Goal: Task Accomplishment & Management: Complete application form

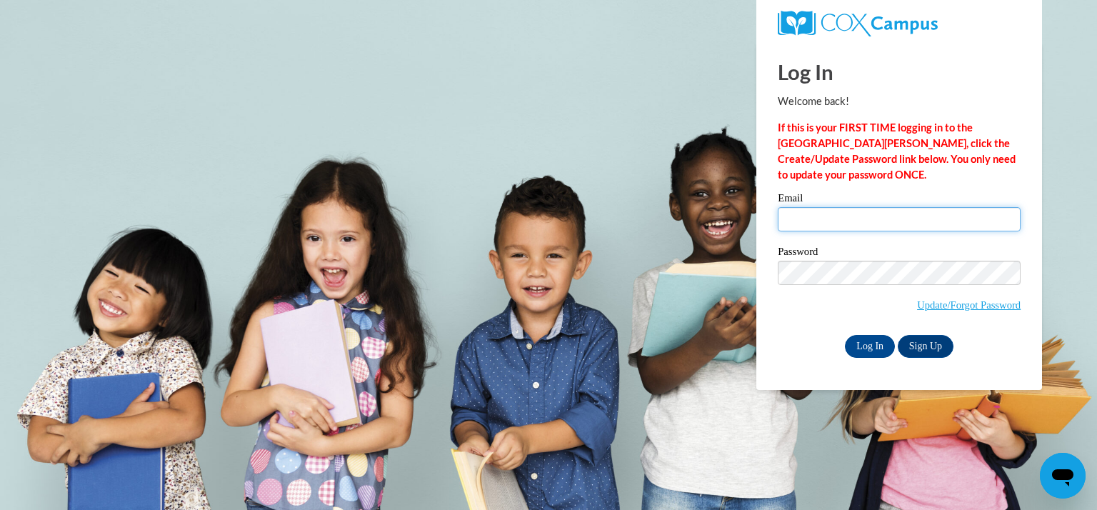
click at [799, 226] on input "Email" at bounding box center [899, 219] width 243 height 24
type input "bestora@kmsd.edu"
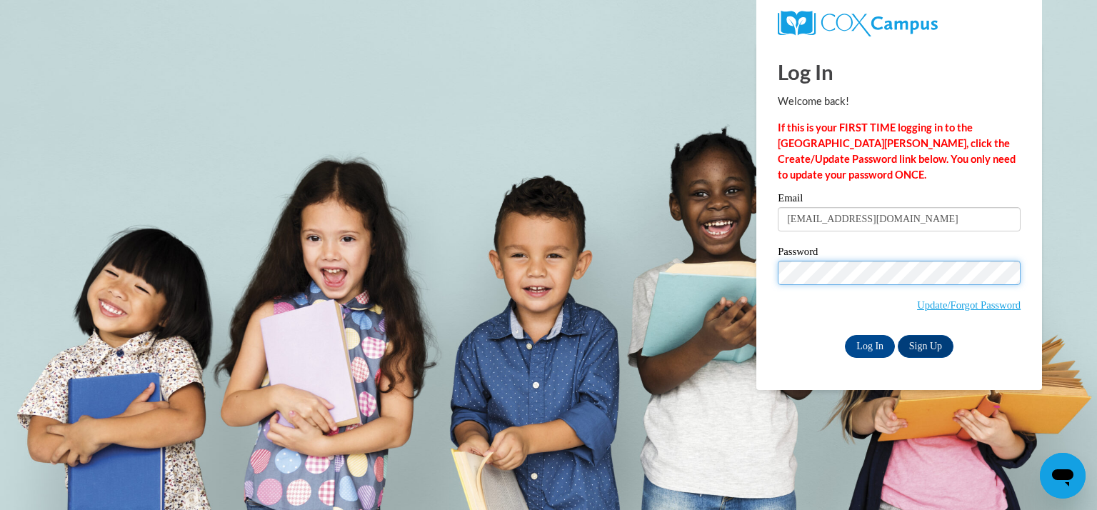
click at [845, 335] on input "Log In" at bounding box center [870, 346] width 50 height 23
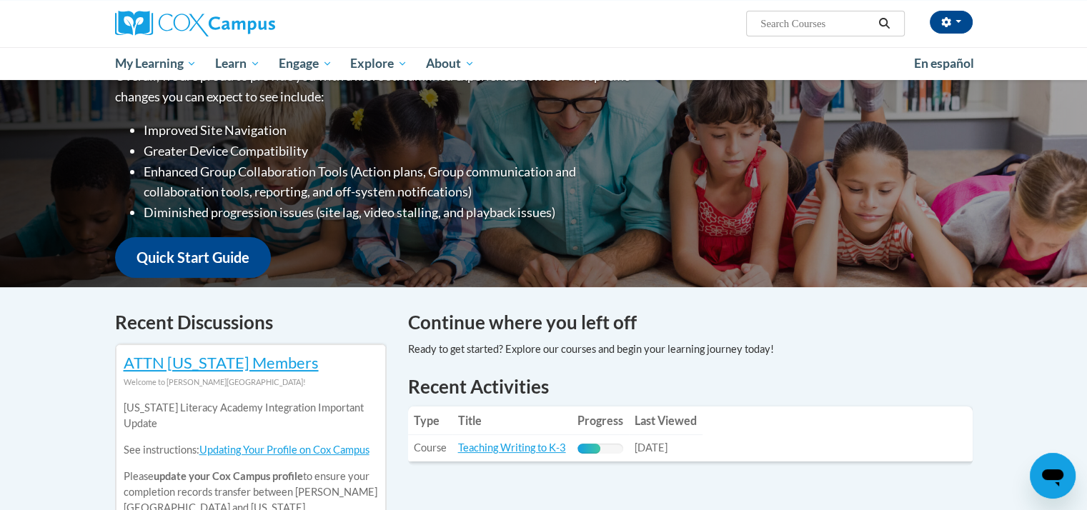
scroll to position [357, 0]
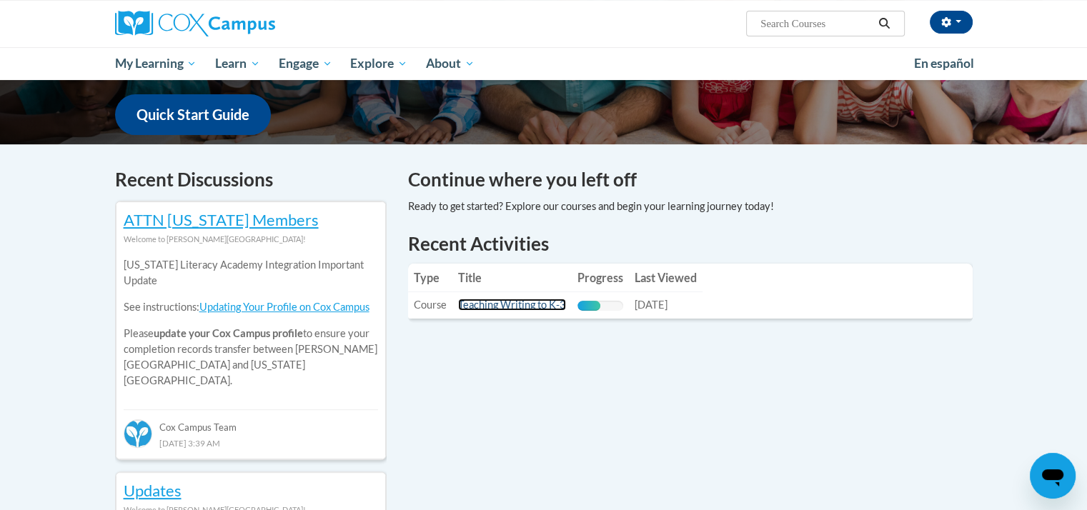
click at [479, 307] on link "Teaching Writing to K-3" at bounding box center [512, 305] width 108 height 12
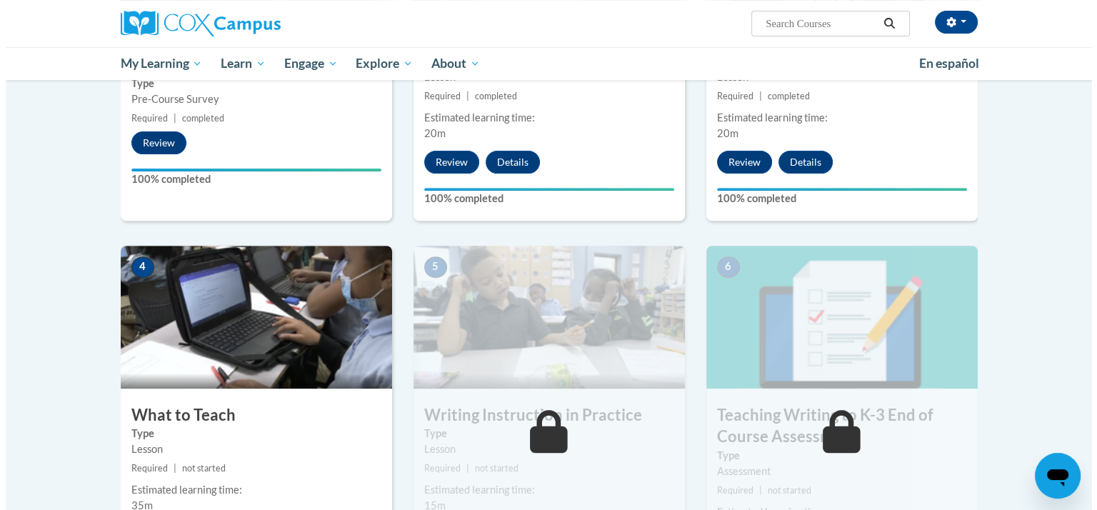
scroll to position [643, 0]
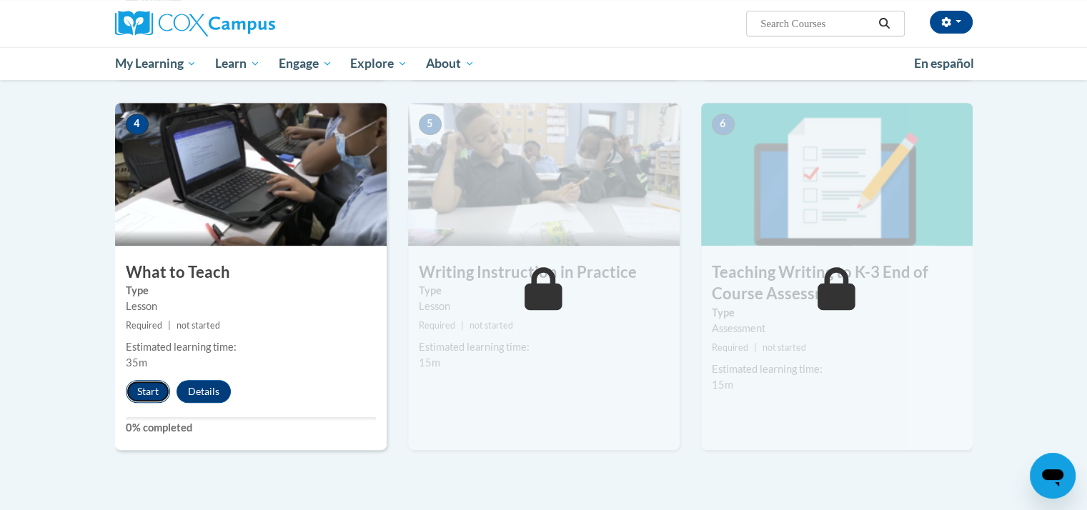
click at [143, 389] on button "Start" at bounding box center [148, 391] width 44 height 23
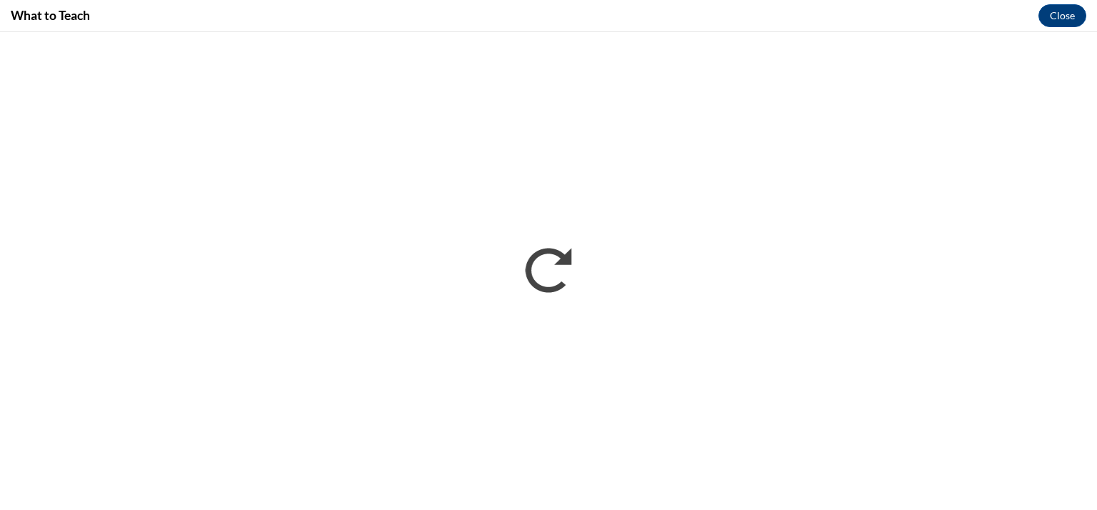
scroll to position [0, 0]
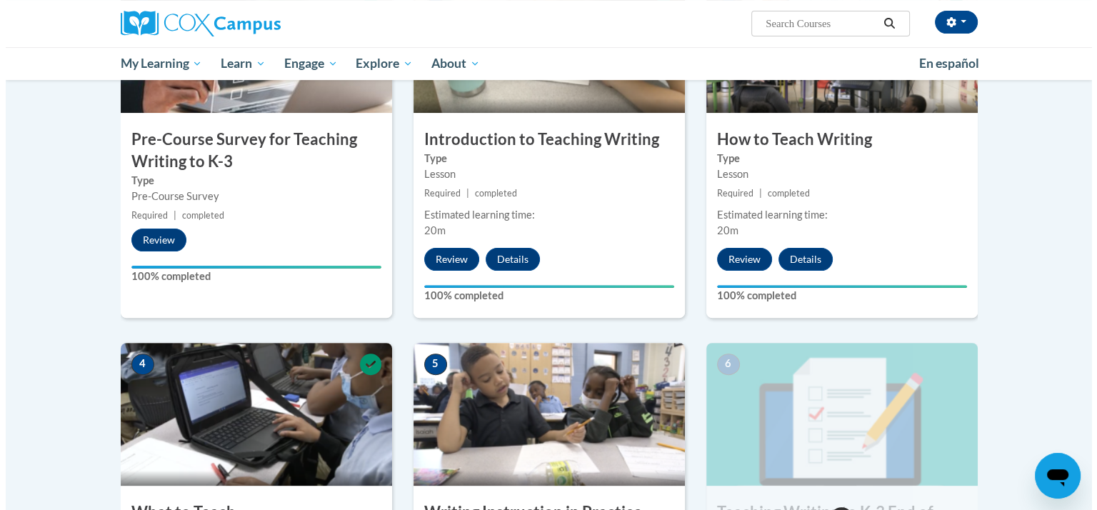
scroll to position [617, 0]
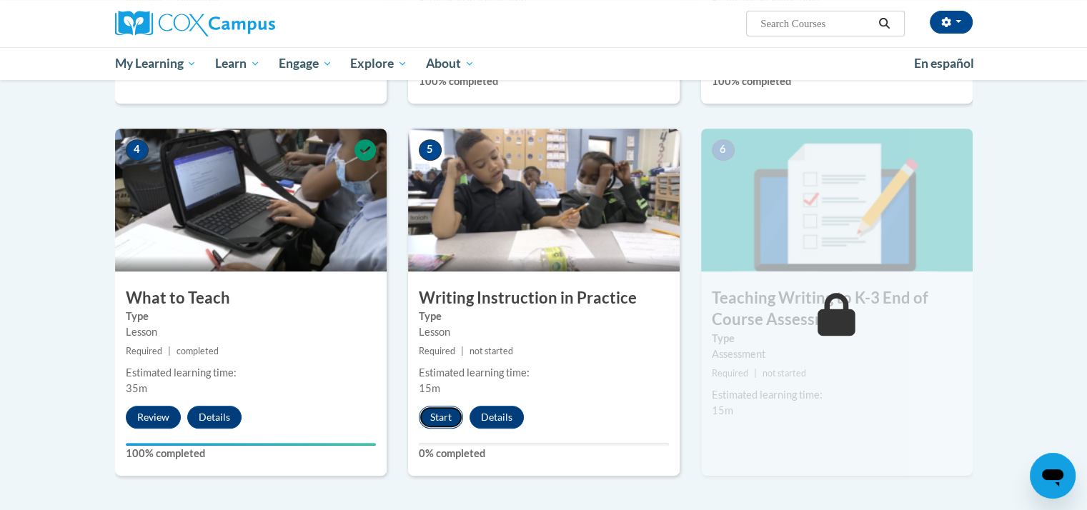
click at [441, 419] on button "Start" at bounding box center [441, 417] width 44 height 23
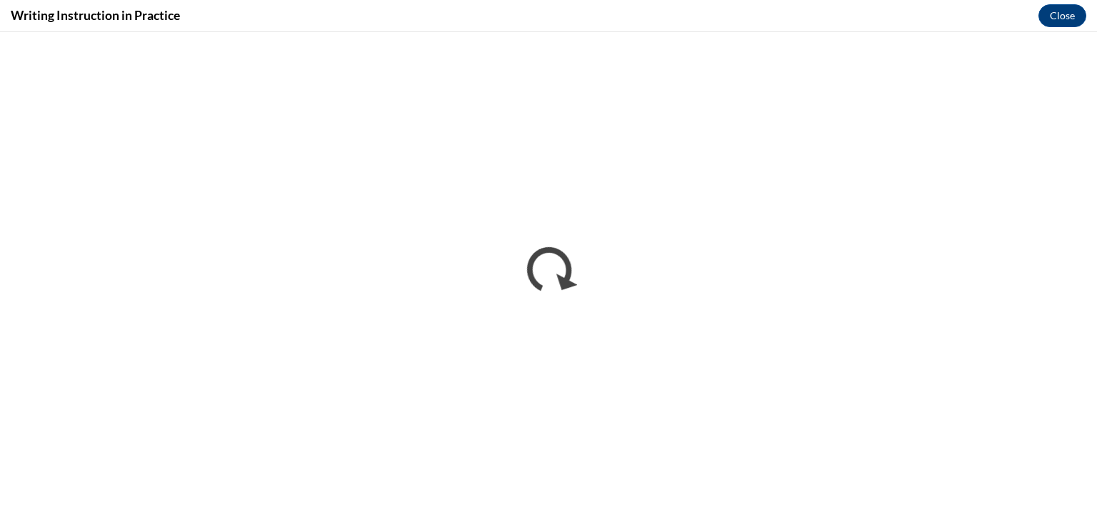
scroll to position [0, 0]
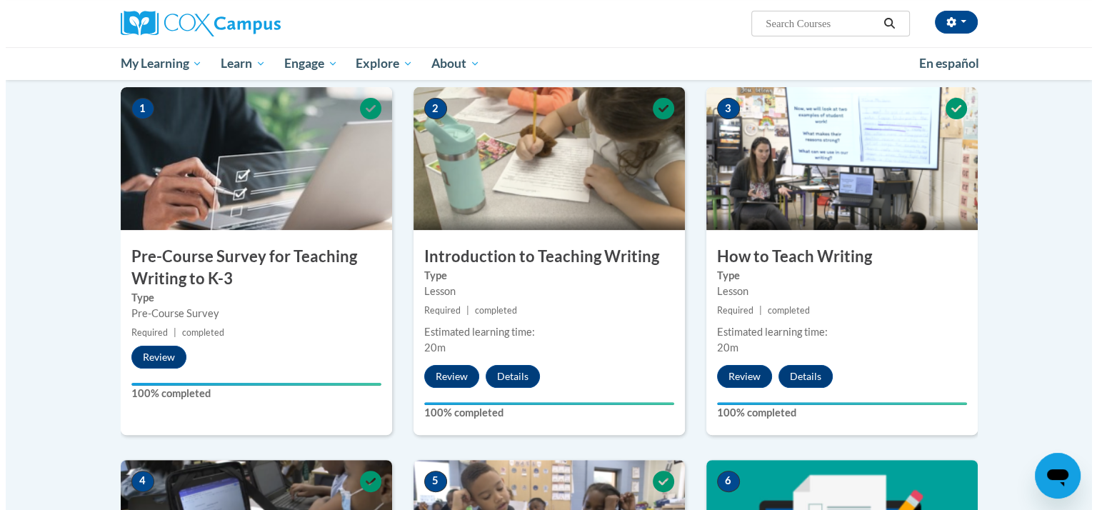
scroll to position [643, 0]
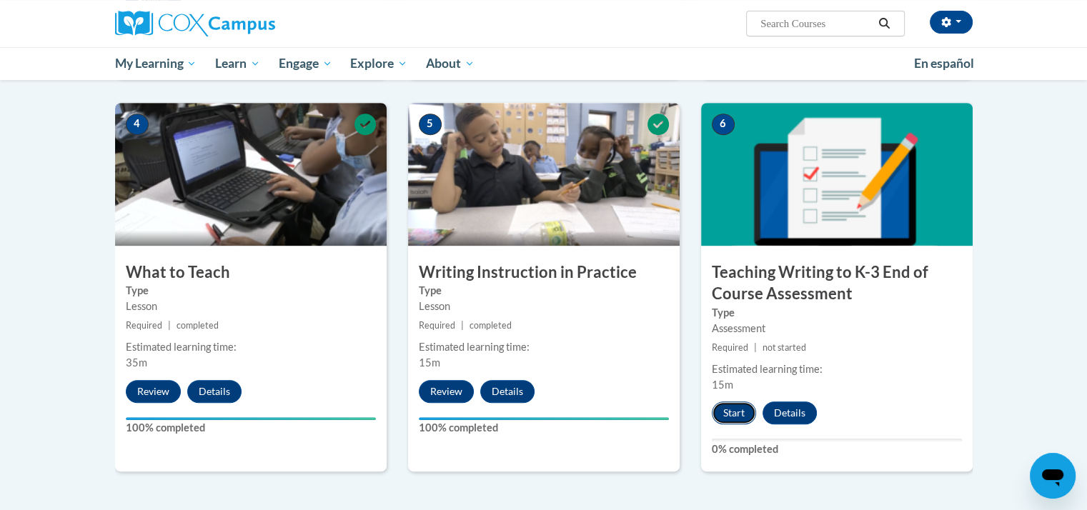
click at [732, 411] on button "Start" at bounding box center [734, 412] width 44 height 23
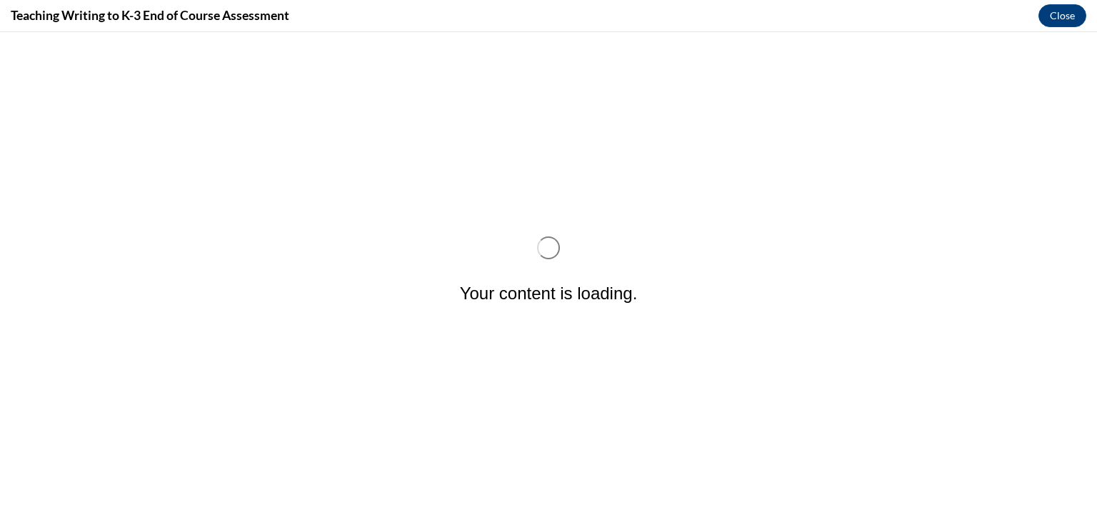
scroll to position [0, 0]
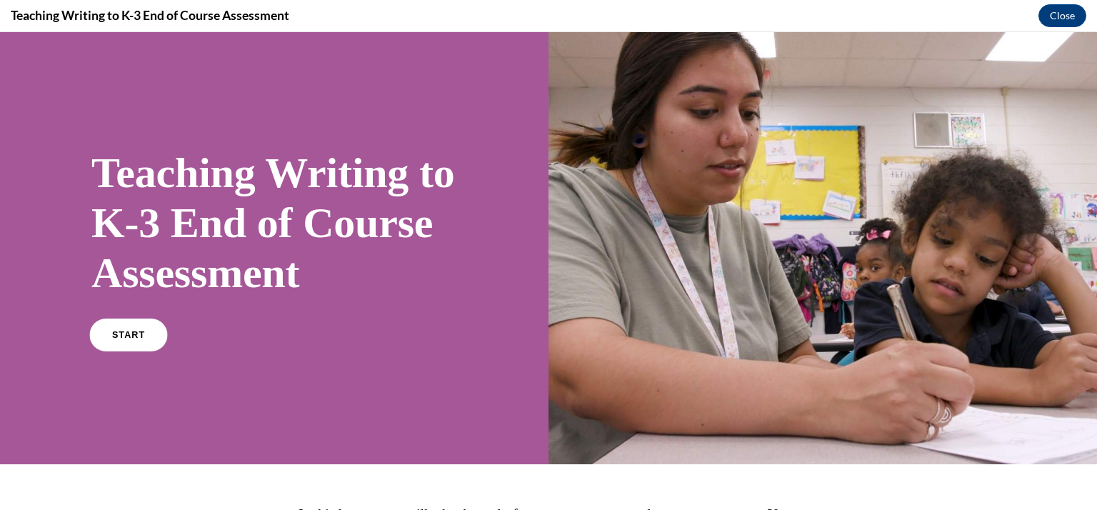
click at [134, 351] on link "START" at bounding box center [128, 335] width 78 height 33
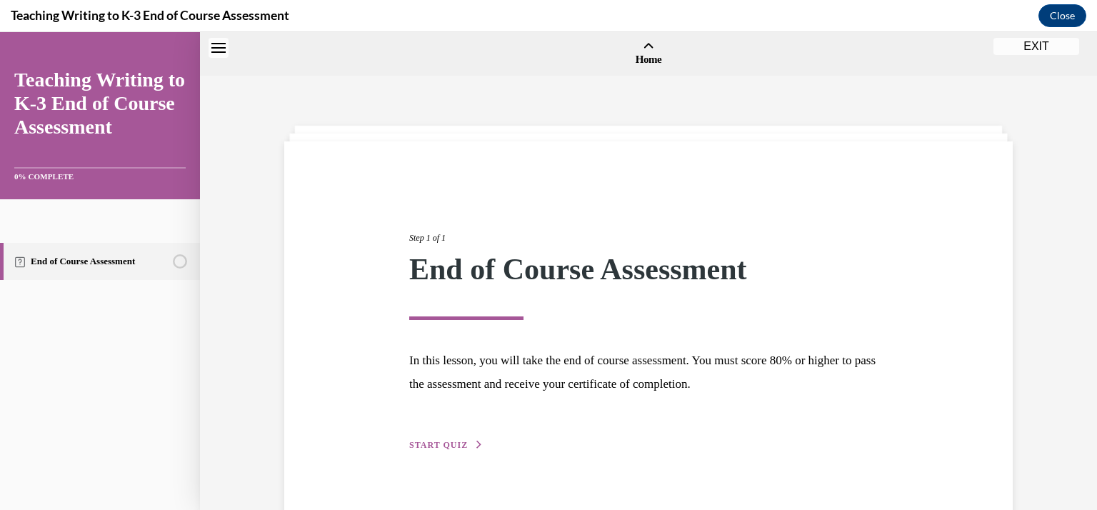
scroll to position [44, 0]
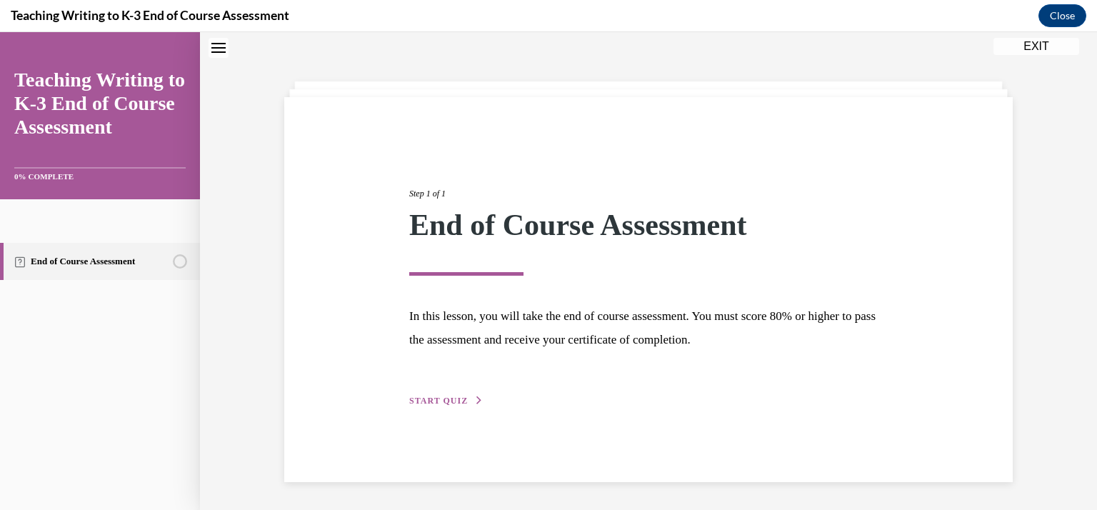
click at [446, 401] on span "START QUIZ" at bounding box center [438, 401] width 59 height 10
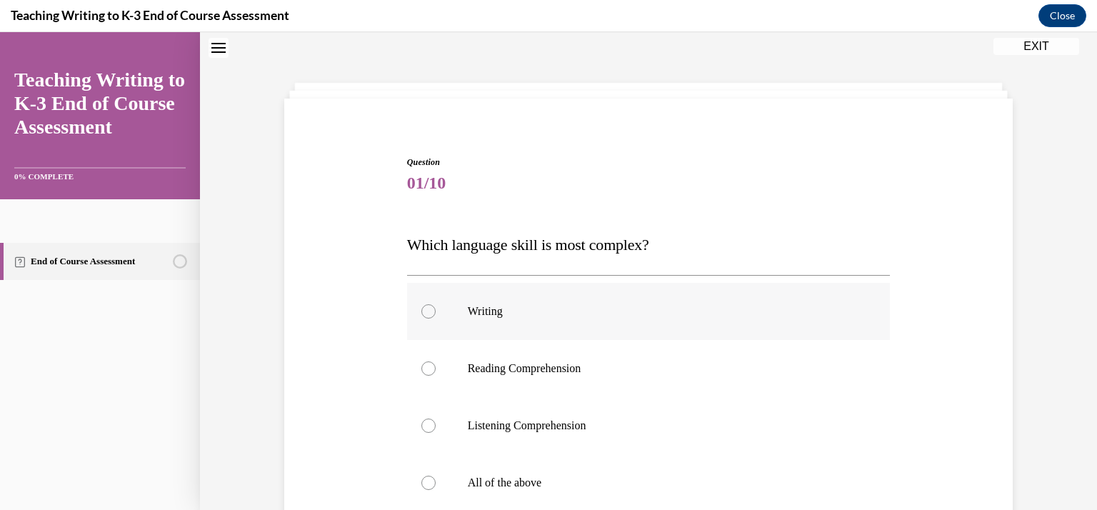
scroll to position [114, 0]
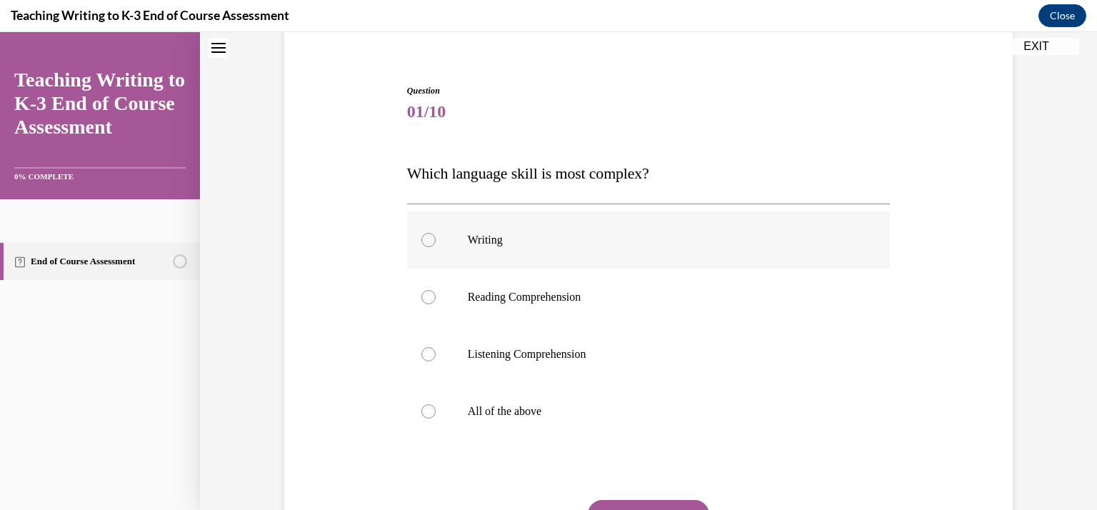
click at [549, 244] on p "Writing" at bounding box center [661, 240] width 387 height 14
click at [436, 244] on input "Writing" at bounding box center [428, 240] width 14 height 14
radio input "true"
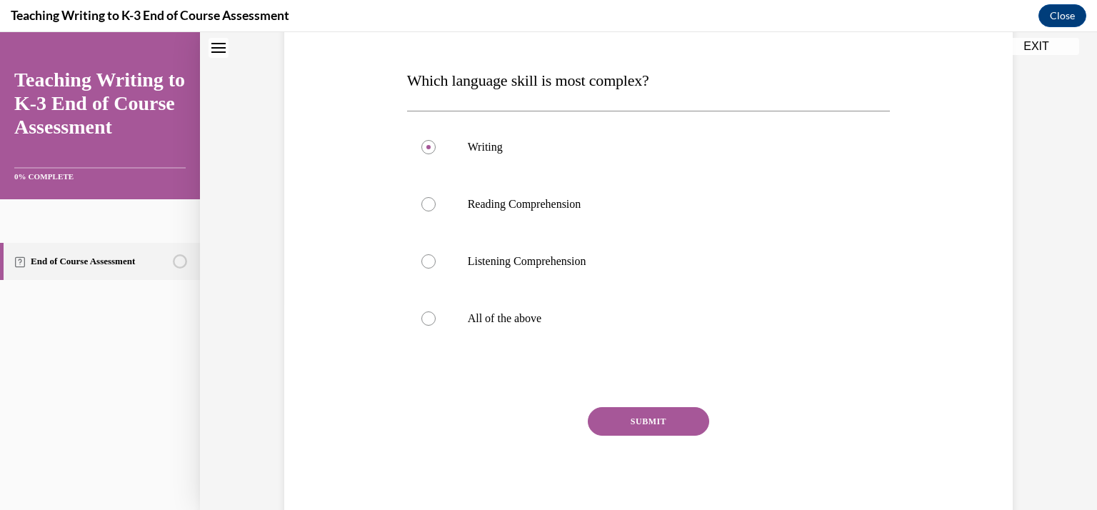
click at [651, 419] on button "SUBMIT" at bounding box center [648, 421] width 121 height 29
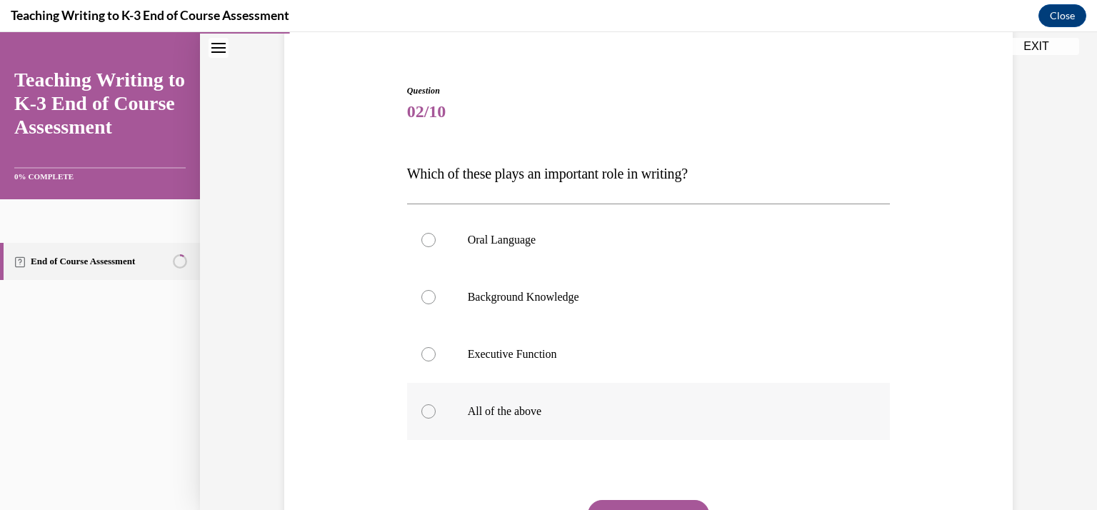
click at [607, 404] on p "All of the above" at bounding box center [661, 411] width 387 height 14
click at [436, 404] on input "All of the above" at bounding box center [428, 411] width 14 height 14
radio input "true"
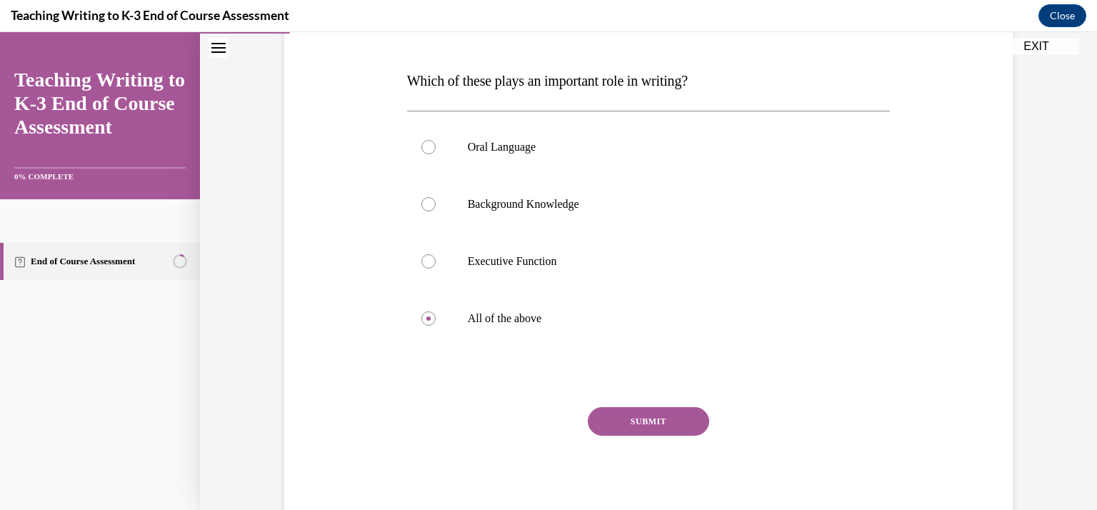
click at [644, 421] on button "SUBMIT" at bounding box center [648, 421] width 121 height 29
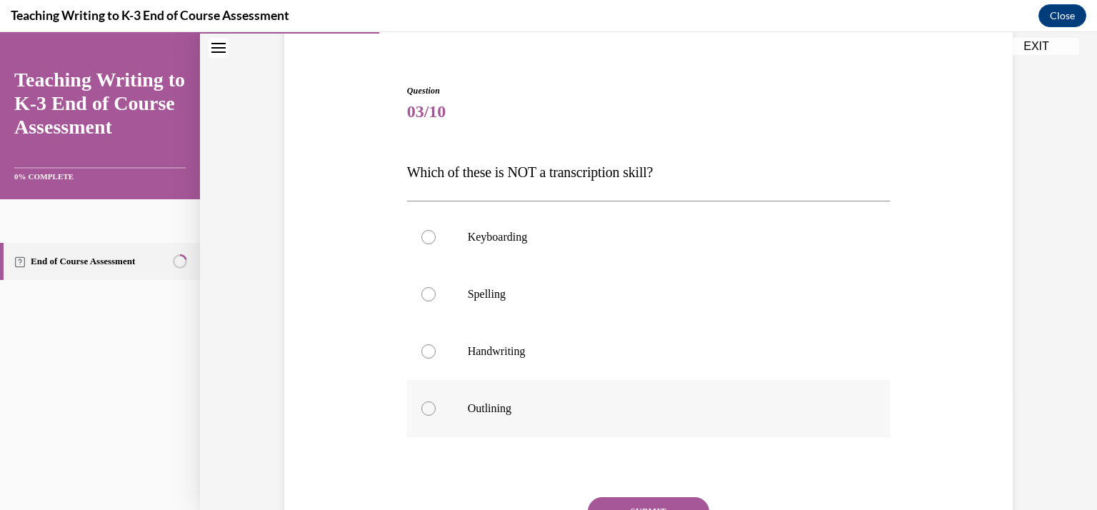
scroll to position [204, 0]
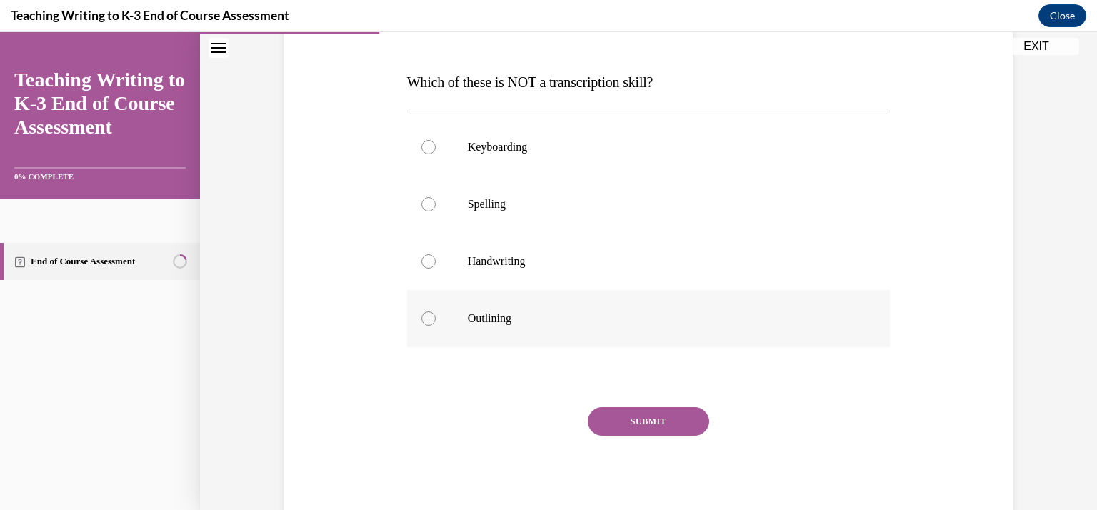
click at [559, 319] on p "Outlining" at bounding box center [661, 318] width 387 height 14
click at [436, 319] on input "Outlining" at bounding box center [428, 318] width 14 height 14
radio input "true"
click at [640, 416] on button "SUBMIT" at bounding box center [648, 421] width 121 height 29
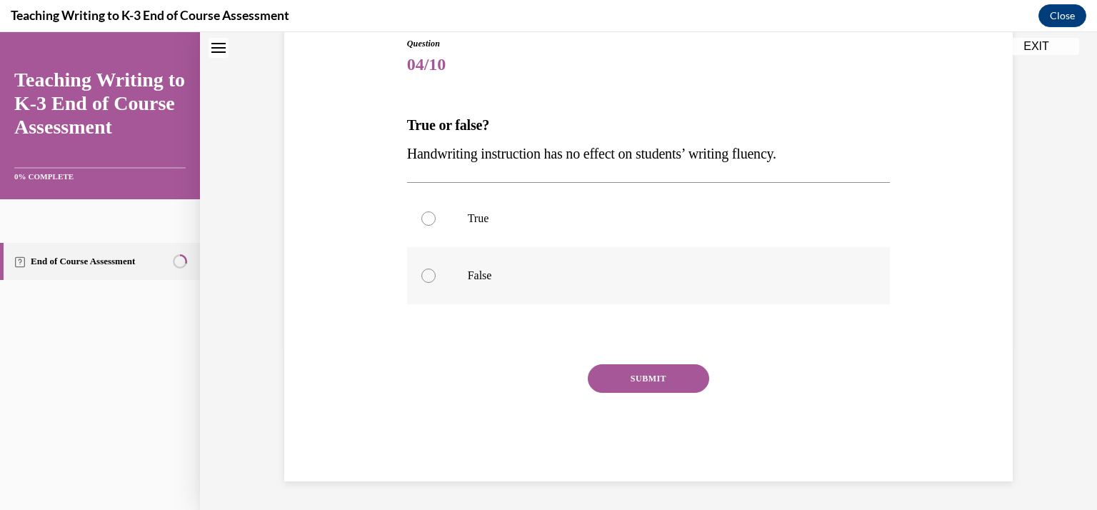
scroll to position [43, 0]
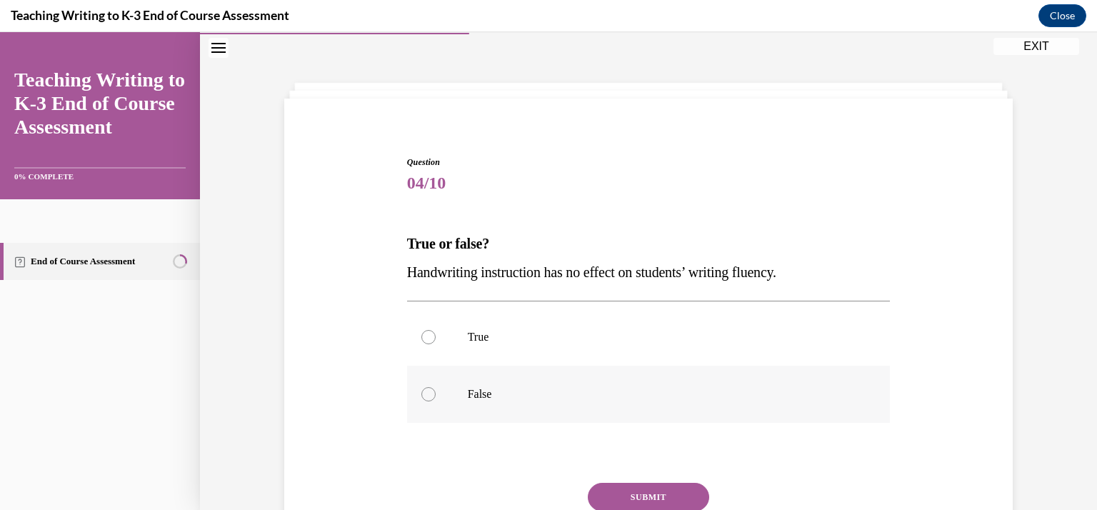
click at [586, 403] on label "False" at bounding box center [649, 394] width 484 height 57
click at [436, 401] on input "False" at bounding box center [428, 394] width 14 height 14
radio input "true"
click at [629, 489] on button "SUBMIT" at bounding box center [648, 497] width 121 height 29
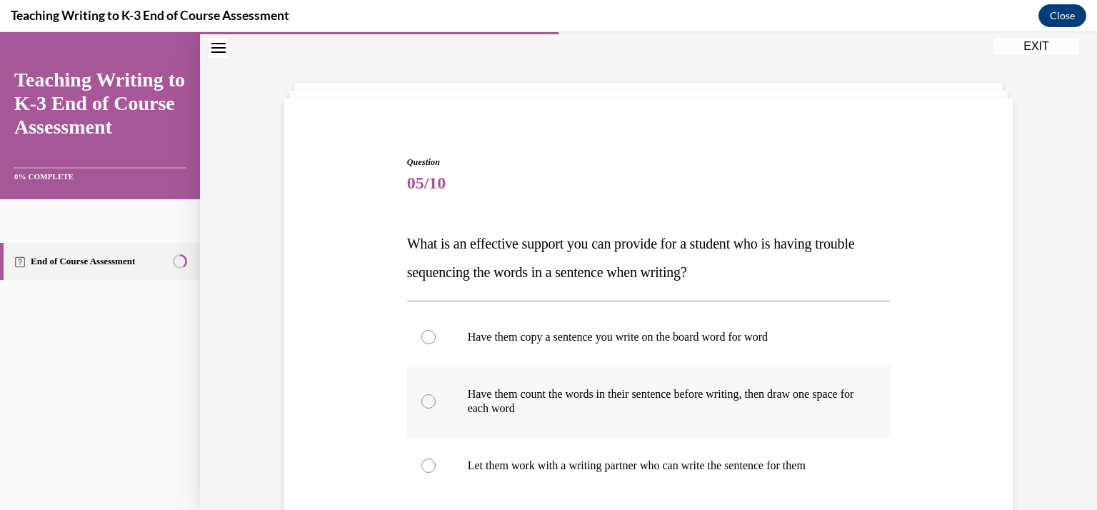
scroll to position [186, 0]
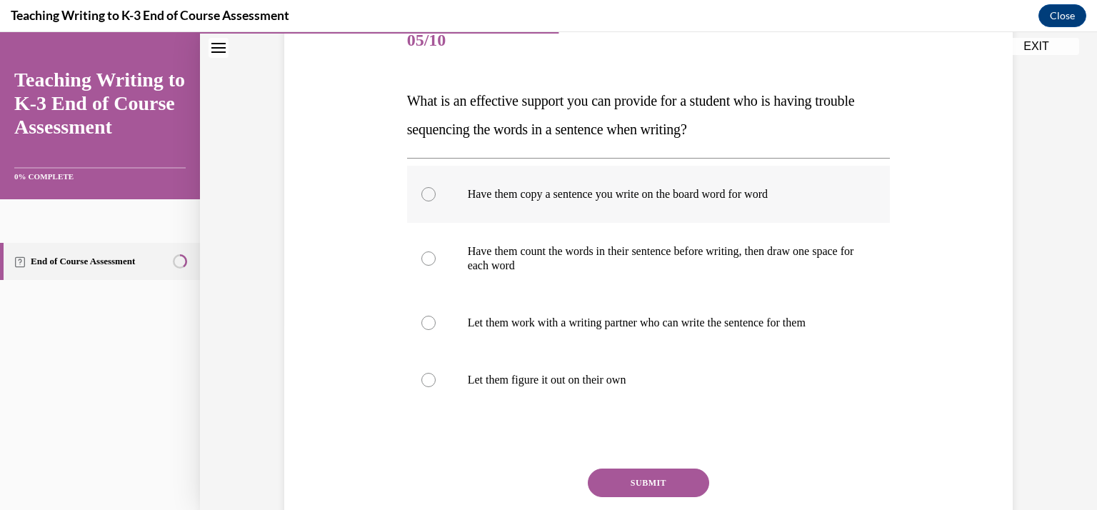
click at [627, 193] on p "Have them copy a sentence you write on the board word for word" at bounding box center [661, 194] width 387 height 14
click at [436, 193] on input "Have them copy a sentence you write on the board word for word" at bounding box center [428, 194] width 14 height 14
radio input "true"
click at [637, 479] on button "SUBMIT" at bounding box center [648, 483] width 121 height 29
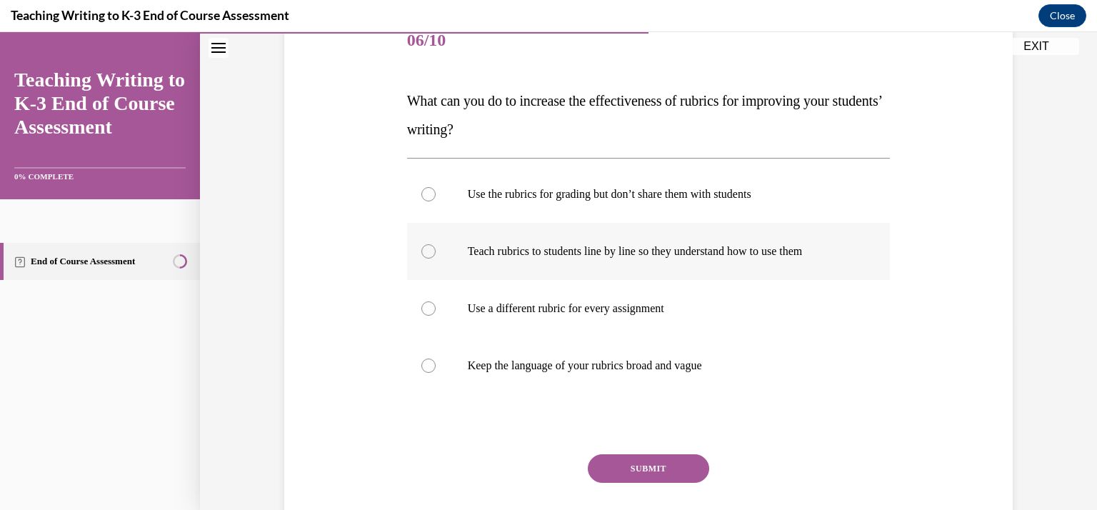
click at [637, 258] on label "Teach rubrics to students line by line so they understand how to use them" at bounding box center [649, 251] width 484 height 57
click at [436, 258] on input "Teach rubrics to students line by line so they understand how to use them" at bounding box center [428, 251] width 14 height 14
radio input "true"
click at [645, 463] on button "SUBMIT" at bounding box center [648, 468] width 121 height 29
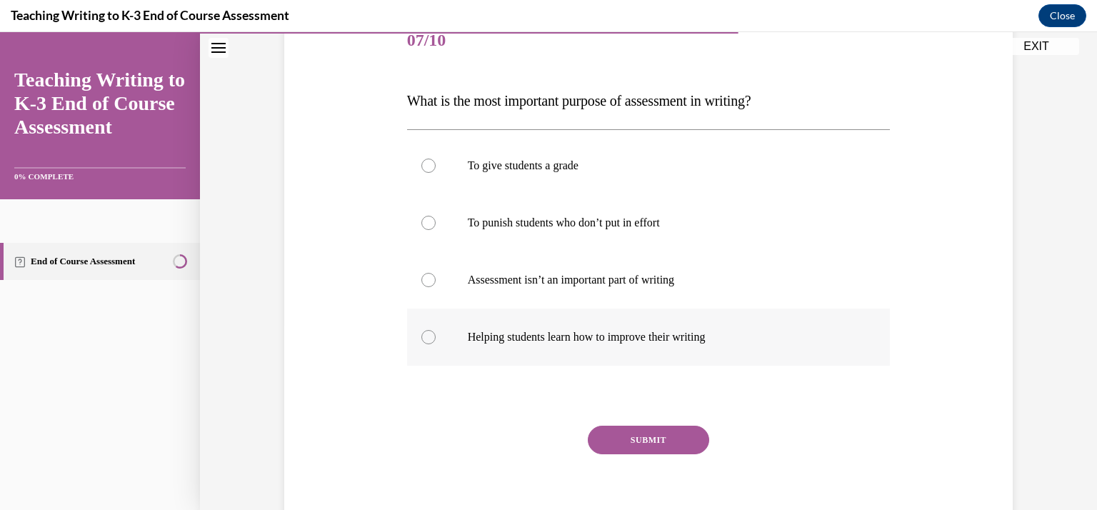
click at [629, 333] on p "Helping students learn how to improve their writing" at bounding box center [661, 337] width 387 height 14
click at [436, 333] on input "Helping students learn how to improve their writing" at bounding box center [428, 337] width 14 height 14
radio input "true"
click at [635, 440] on button "SUBMIT" at bounding box center [648, 440] width 121 height 29
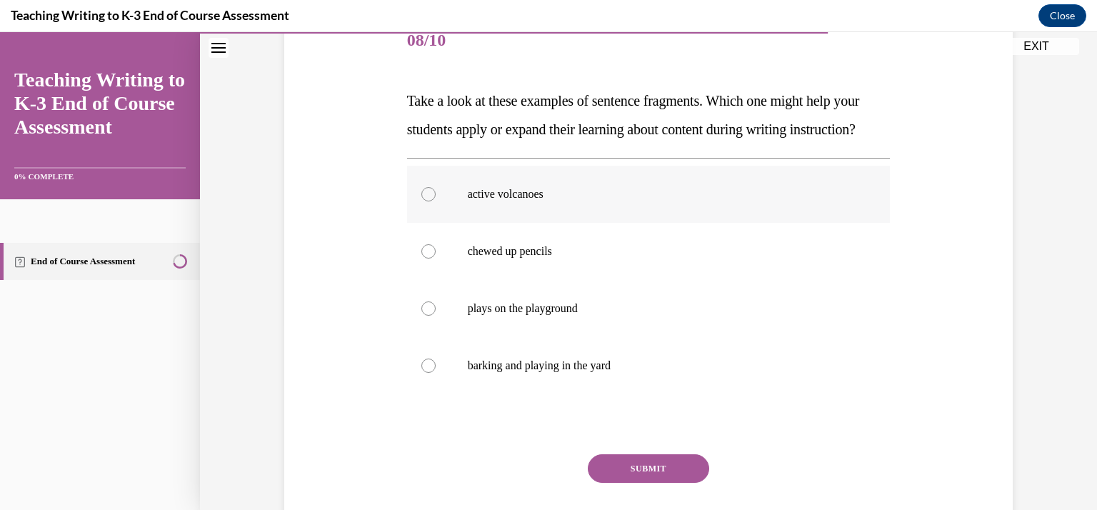
click at [576, 201] on p "active volcanoes" at bounding box center [661, 194] width 387 height 14
click at [436, 201] on input "active volcanoes" at bounding box center [428, 194] width 14 height 14
radio input "true"
click at [637, 483] on button "SUBMIT" at bounding box center [648, 468] width 121 height 29
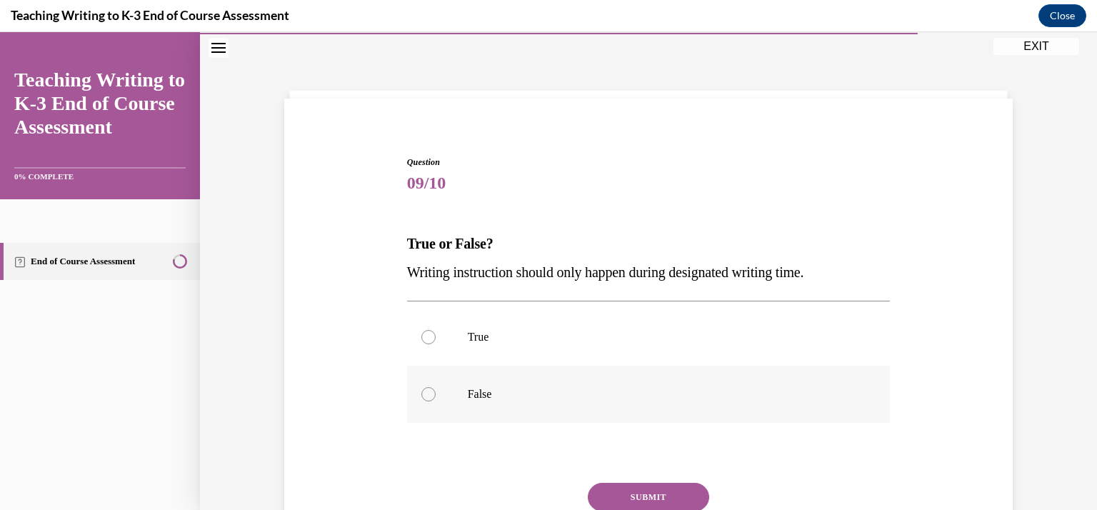
click at [567, 381] on label "False" at bounding box center [649, 394] width 484 height 57
click at [436, 387] on input "False" at bounding box center [428, 394] width 14 height 14
radio input "true"
click at [678, 494] on button "SUBMIT" at bounding box center [648, 497] width 121 height 29
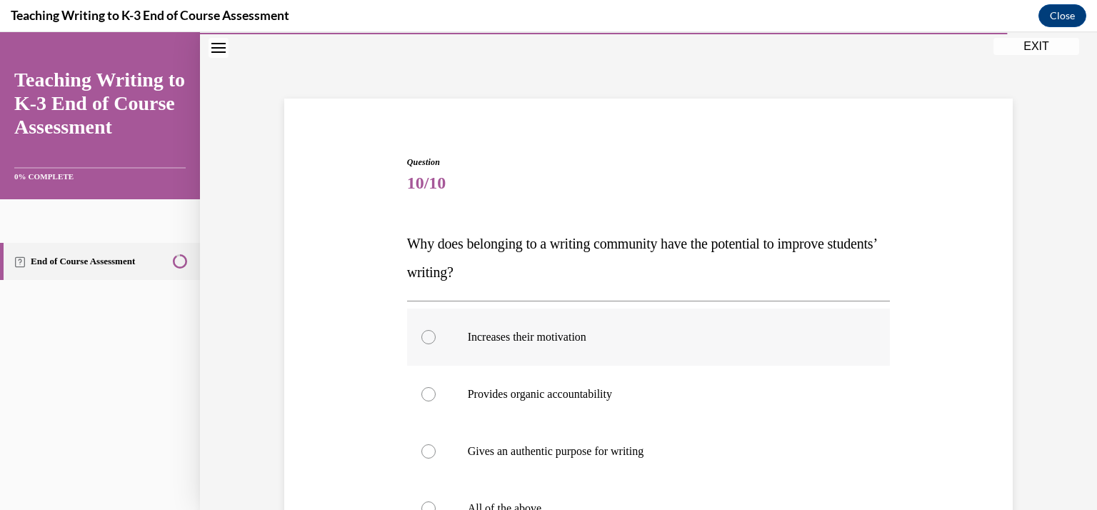
scroll to position [114, 0]
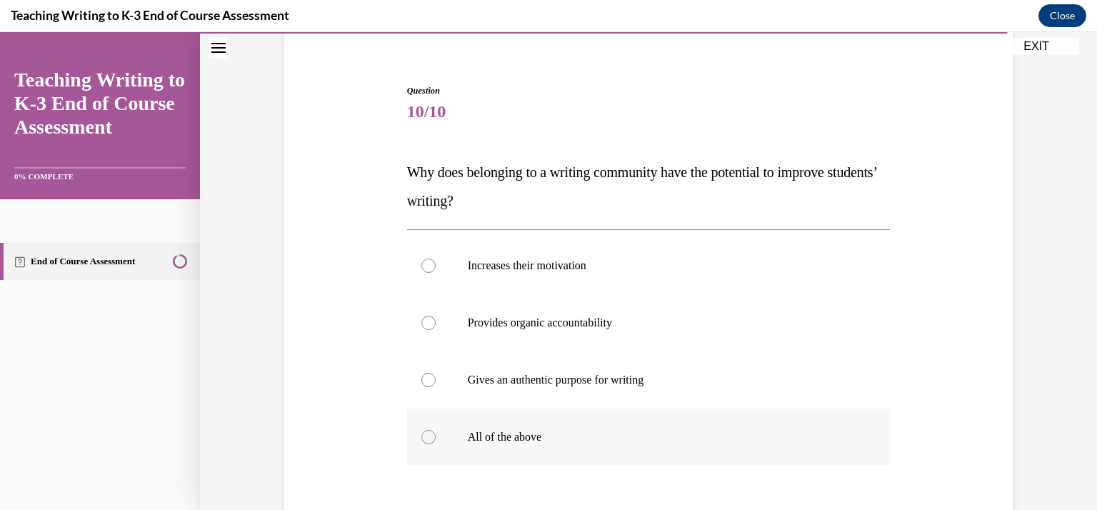
click at [618, 442] on p "All of the above" at bounding box center [661, 437] width 387 height 14
click at [436, 442] on input "All of the above" at bounding box center [428, 437] width 14 height 14
radio input "true"
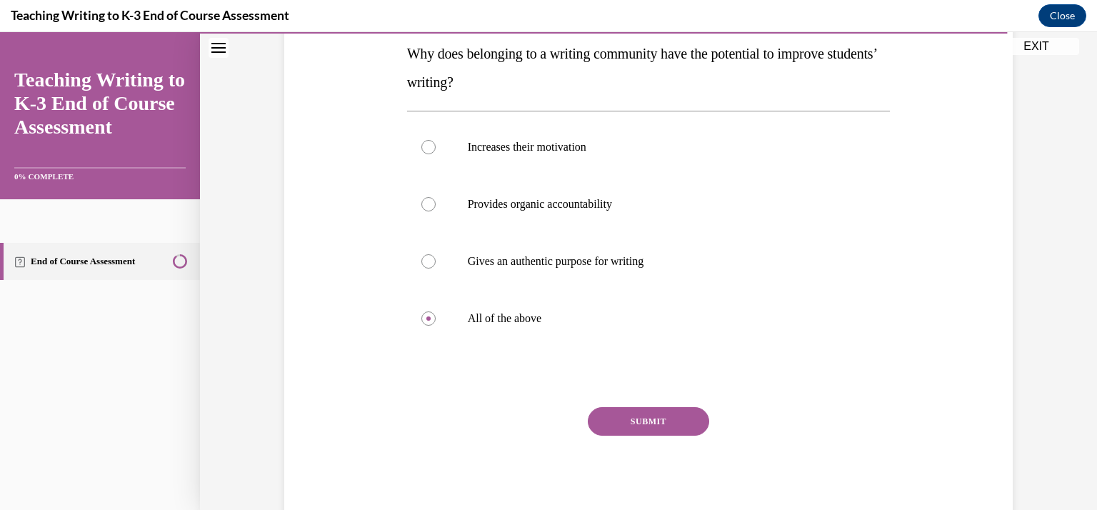
click at [641, 409] on button "SUBMIT" at bounding box center [648, 421] width 121 height 29
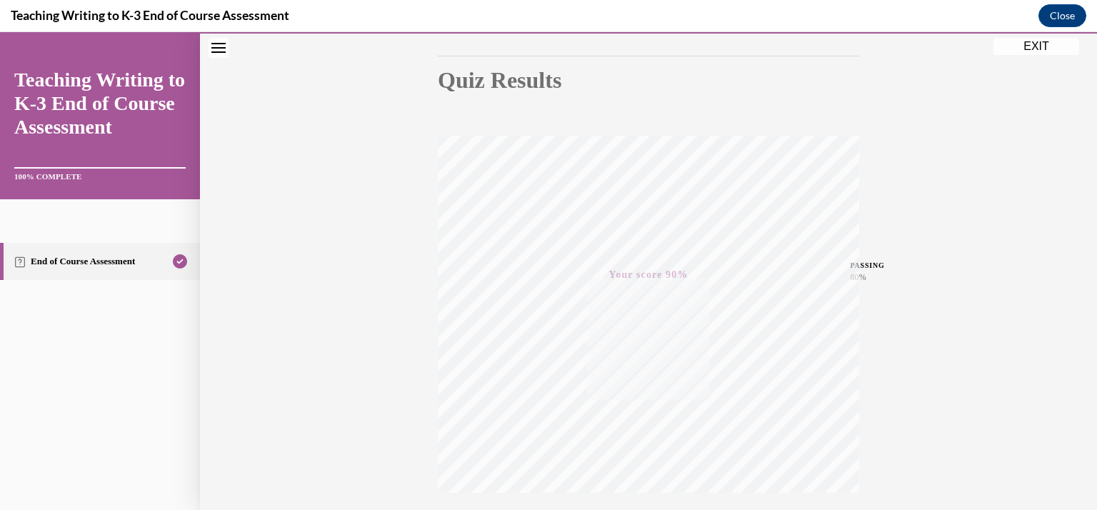
scroll to position [254, 0]
click at [1031, 55] on div "Quiz Results PASSING 80% Your score 90% Passed PASSING 80% Your score Your scor…" at bounding box center [648, 166] width 897 height 687
click at [1027, 46] on button "EXIT" at bounding box center [1037, 46] width 86 height 17
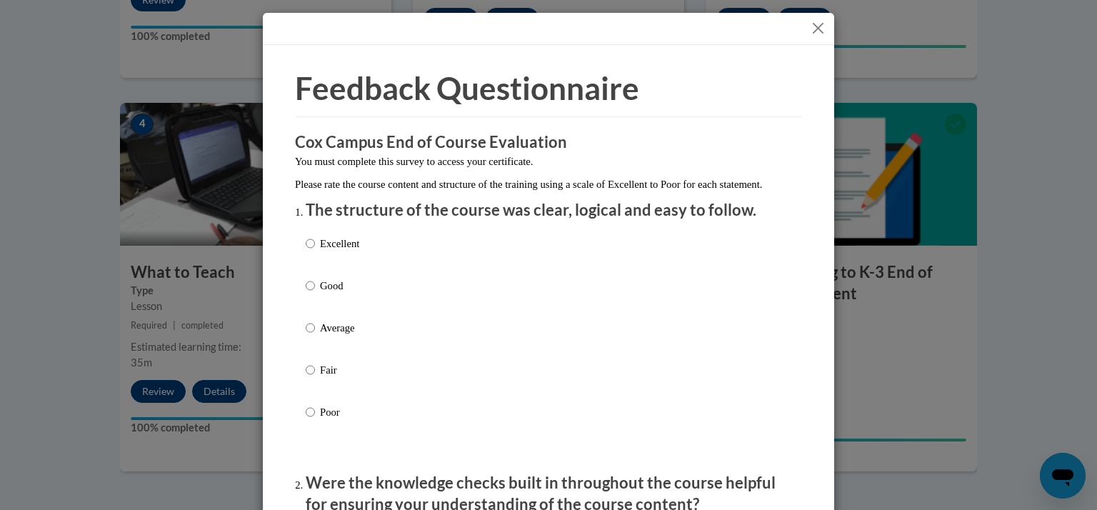
click at [320, 294] on p "Good" at bounding box center [339, 286] width 39 height 16
click at [315, 294] on input "Good" at bounding box center [310, 286] width 9 height 16
radio input "true"
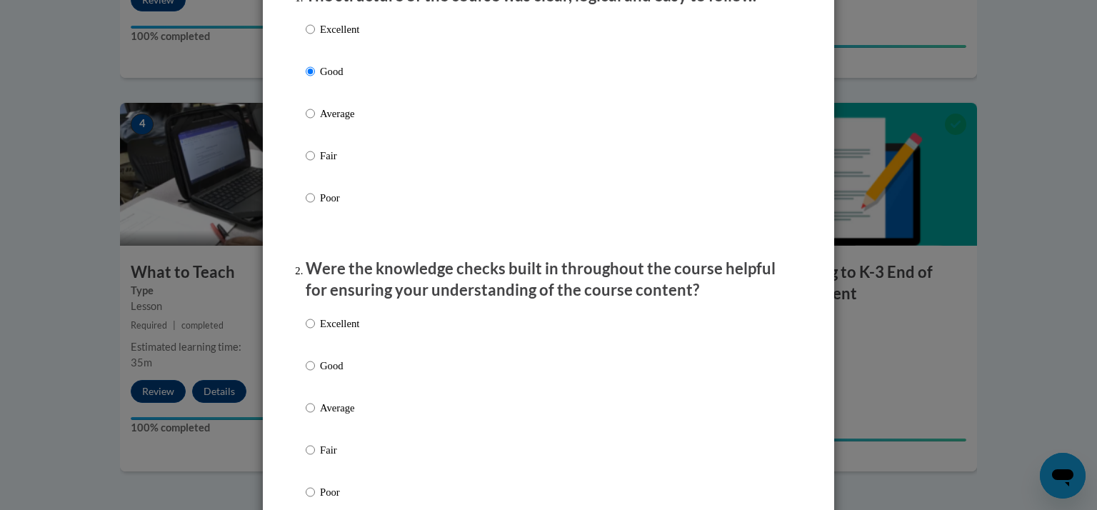
click at [329, 374] on p "Good" at bounding box center [339, 366] width 39 height 16
click at [315, 374] on input "Good" at bounding box center [310, 366] width 9 height 16
radio input "true"
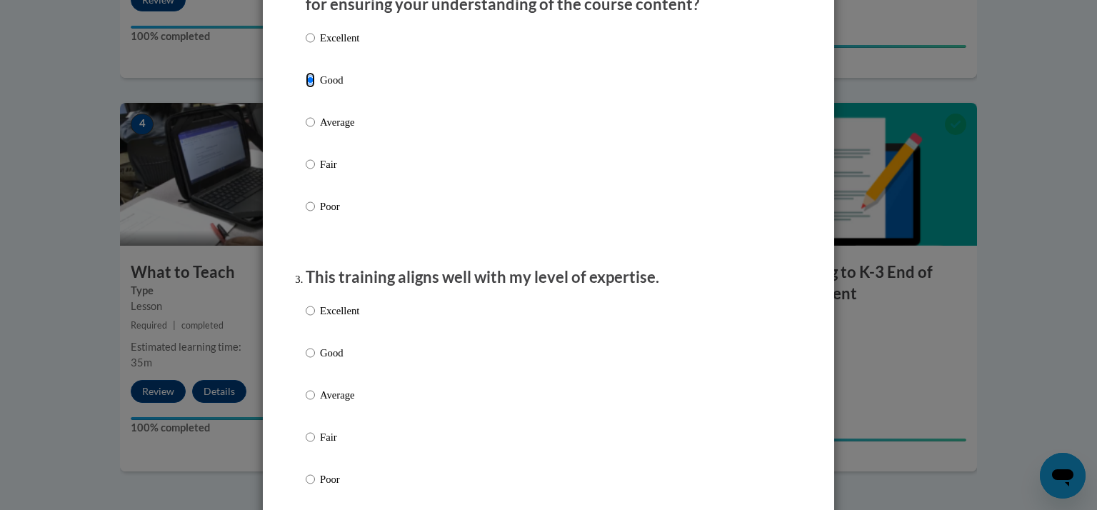
scroll to position [572, 0]
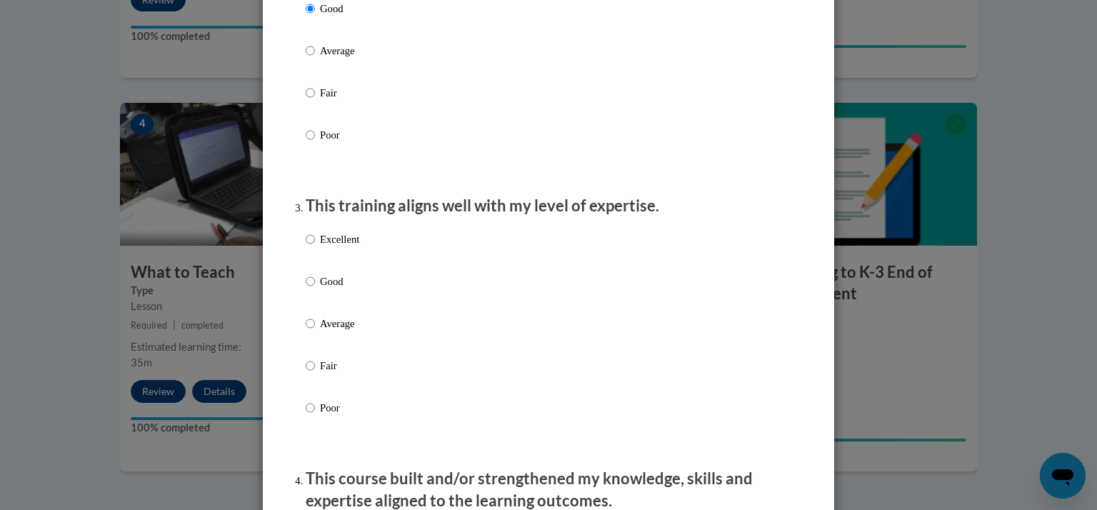
click at [323, 289] on p "Good" at bounding box center [339, 282] width 39 height 16
click at [315, 289] on input "Good" at bounding box center [310, 282] width 9 height 16
radio input "true"
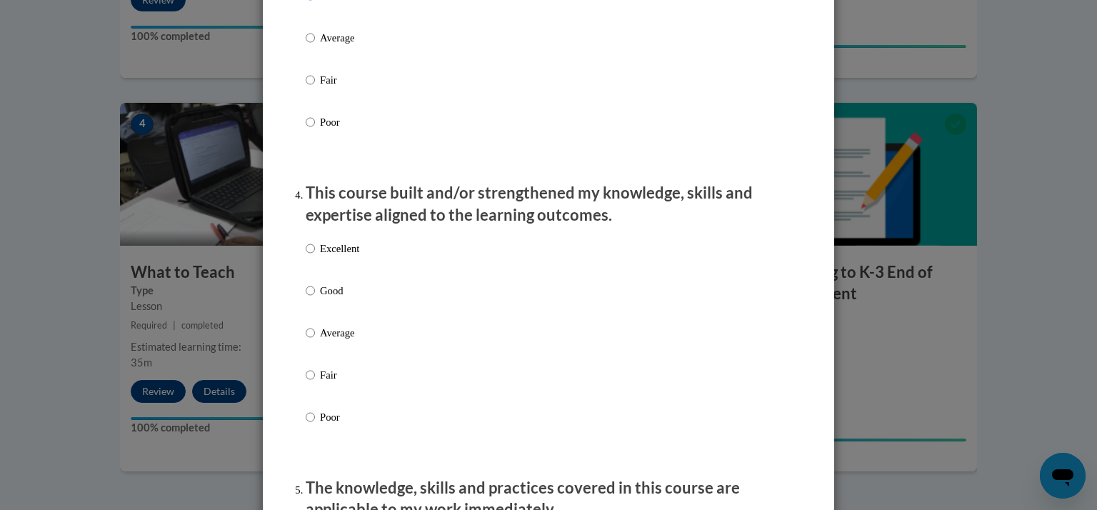
click at [334, 299] on p "Good" at bounding box center [339, 291] width 39 height 16
click at [315, 299] on input "Good" at bounding box center [310, 291] width 9 height 16
radio input "true"
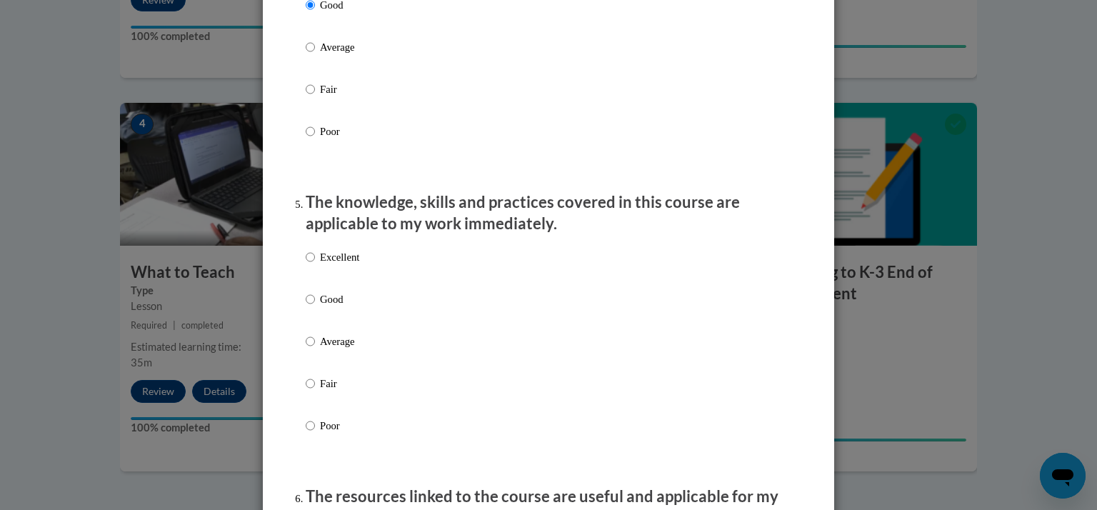
click at [325, 307] on p "Good" at bounding box center [339, 299] width 39 height 16
click at [315, 307] on input "Good" at bounding box center [310, 299] width 9 height 16
radio input "true"
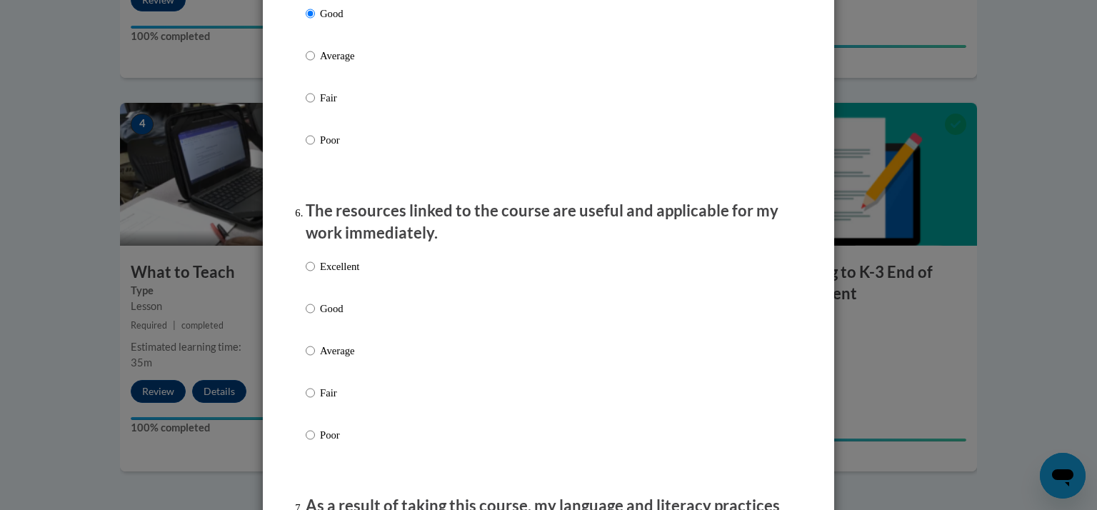
click at [331, 332] on label "Good" at bounding box center [333, 320] width 54 height 39
click at [315, 316] on input "Good" at bounding box center [310, 309] width 9 height 16
radio input "true"
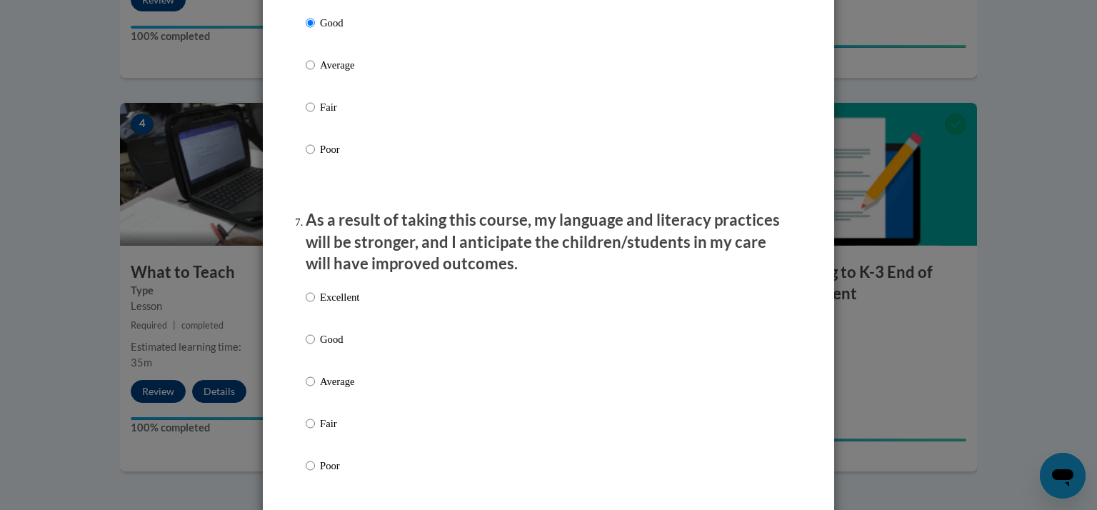
click at [322, 345] on div "Excellent Good Average Fair Poor" at bounding box center [333, 392] width 54 height 221
click at [323, 347] on p "Good" at bounding box center [339, 339] width 39 height 16
click at [315, 347] on input "Good" at bounding box center [310, 339] width 9 height 16
radio input "true"
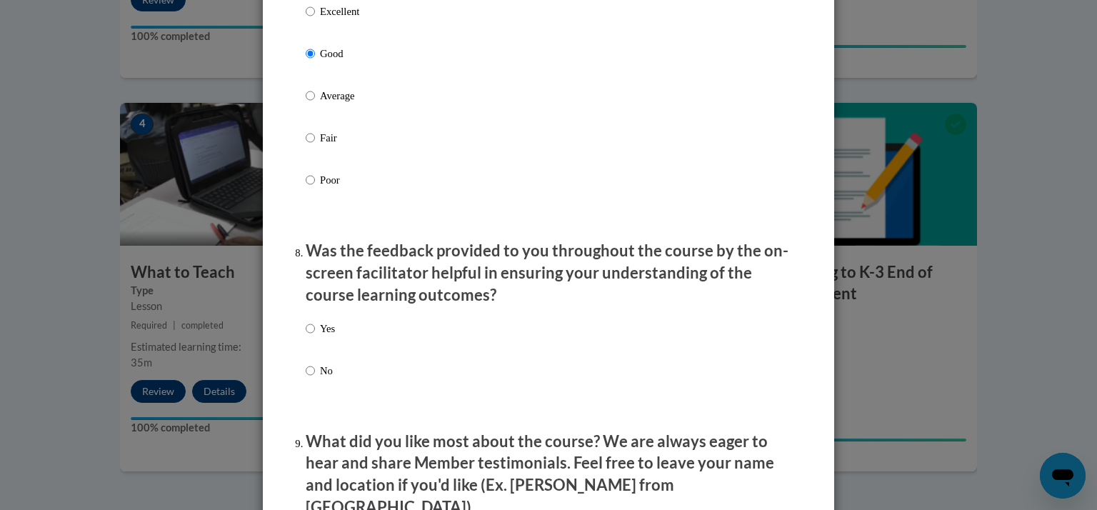
click at [320, 336] on p "Yes" at bounding box center [327, 329] width 15 height 16
click at [315, 336] on input "Yes" at bounding box center [310, 329] width 9 height 16
radio input "true"
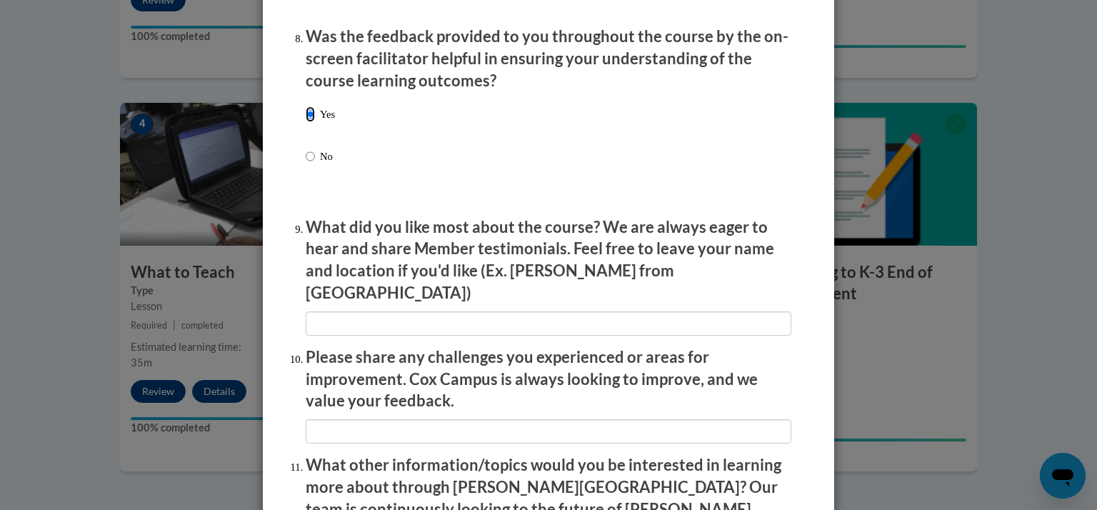
scroll to position [2465, 0]
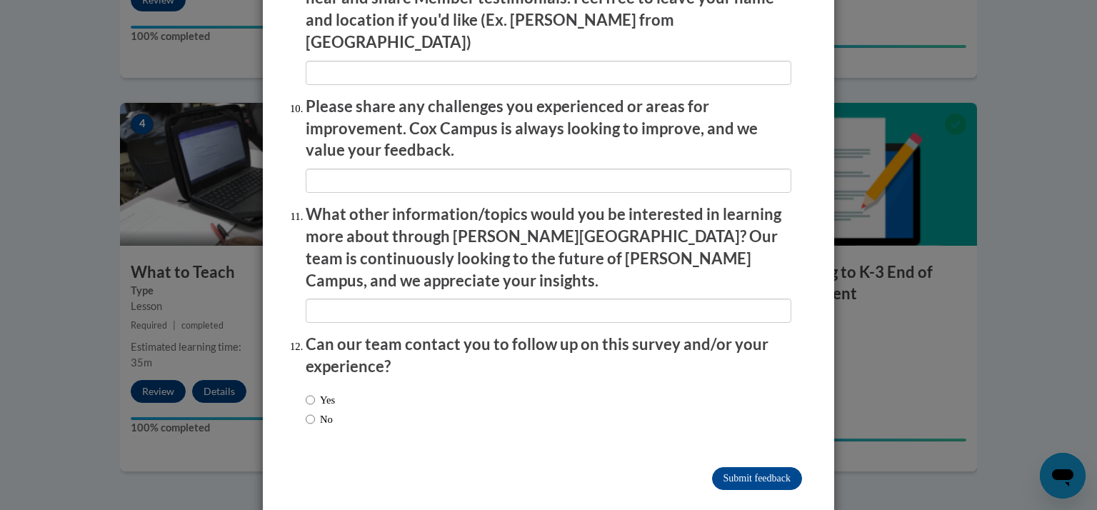
click at [311, 392] on label "Yes" at bounding box center [320, 400] width 29 height 16
click at [311, 392] on input "Yes" at bounding box center [310, 400] width 9 height 16
radio input "true"
click at [315, 411] on label "No" at bounding box center [319, 419] width 27 height 16
click at [315, 411] on input "No" at bounding box center [310, 419] width 9 height 16
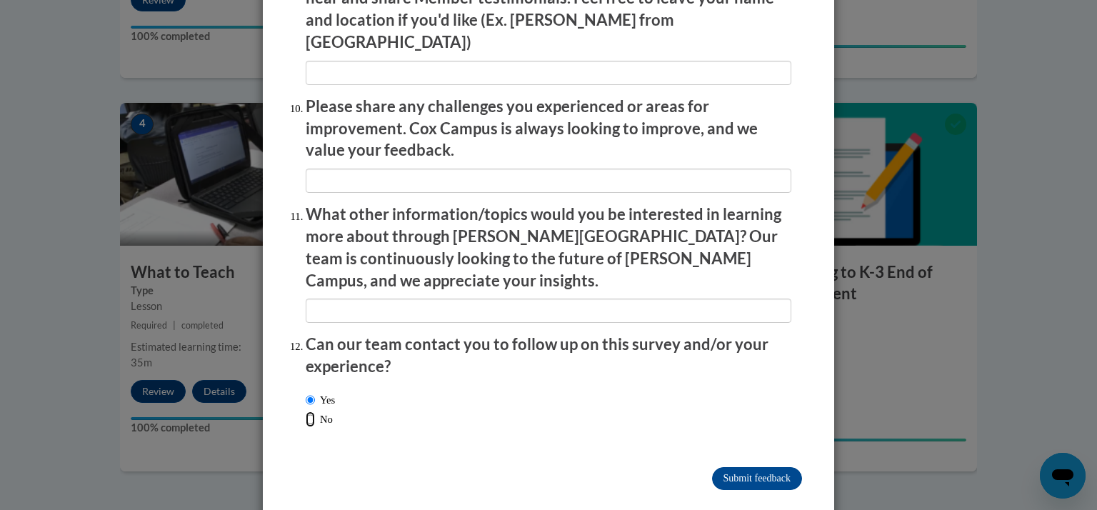
radio input "true"
click at [746, 467] on input "Submit feedback" at bounding box center [757, 478] width 90 height 23
